Goal: Task Accomplishment & Management: Manage account settings

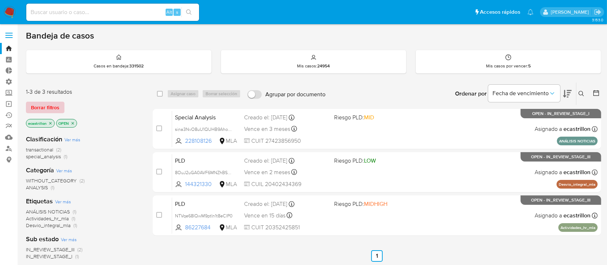
click at [55, 104] on span "Borrar filtros" at bounding box center [45, 107] width 28 height 10
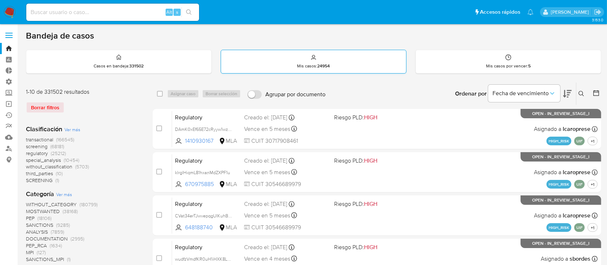
click at [324, 53] on div "Mis casos : 24954" at bounding box center [313, 61] width 185 height 23
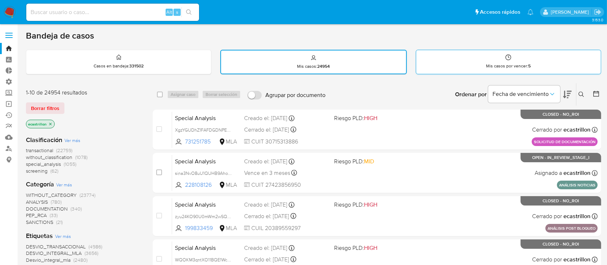
click at [450, 67] on div "Mis casos por vencer : 5" at bounding box center [508, 61] width 185 height 23
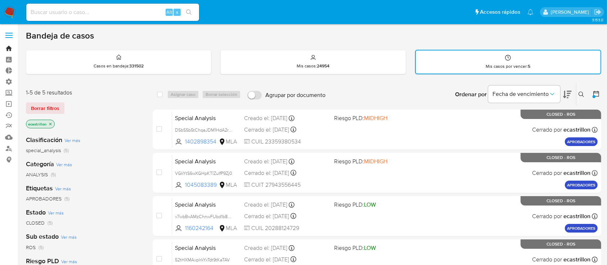
click at [11, 47] on link "Bandeja" at bounding box center [43, 48] width 86 height 11
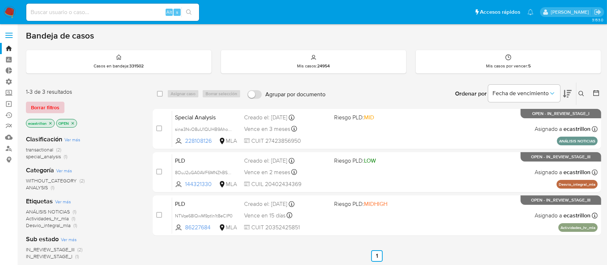
click at [60, 101] on button "Borrar filtros" at bounding box center [45, 107] width 39 height 12
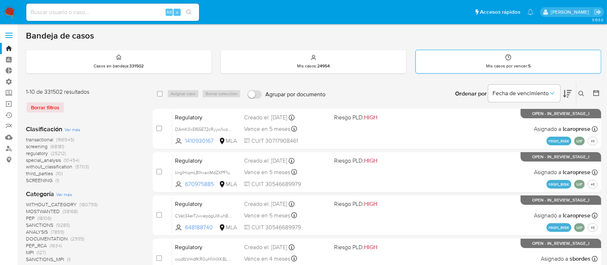
click at [439, 66] on div "Mis casos por vencer : 5" at bounding box center [508, 61] width 185 height 23
